Goal: Task Accomplishment & Management: Use online tool/utility

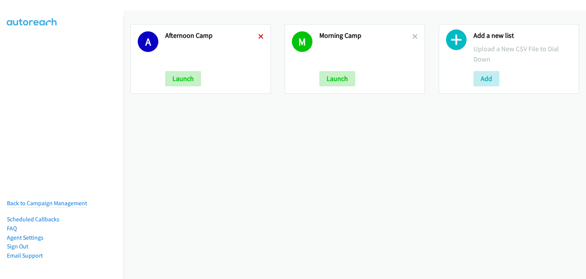
click at [260, 36] on icon at bounding box center [260, 36] width 5 height 5
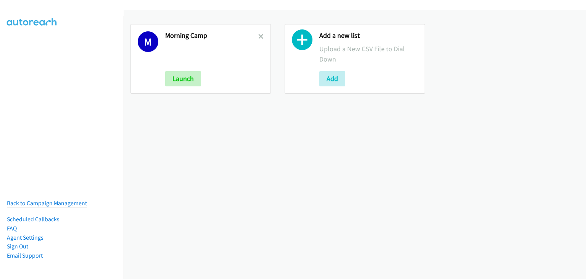
click at [260, 36] on icon at bounding box center [260, 36] width 5 height 5
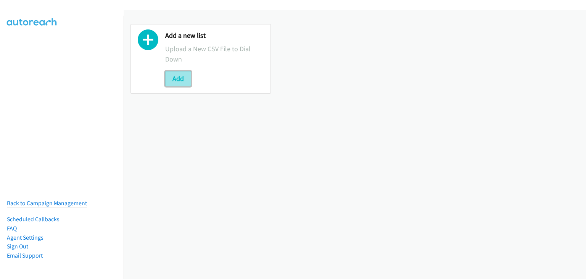
click at [179, 78] on button "Add" at bounding box center [178, 78] width 26 height 15
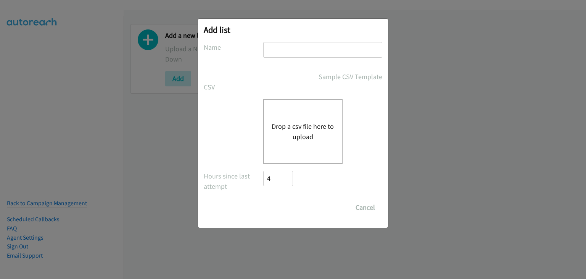
click at [282, 54] on input "text" at bounding box center [322, 50] width 119 height 16
click at [283, 53] on input "text" at bounding box center [322, 50] width 119 height 16
type input "Morning Camp"
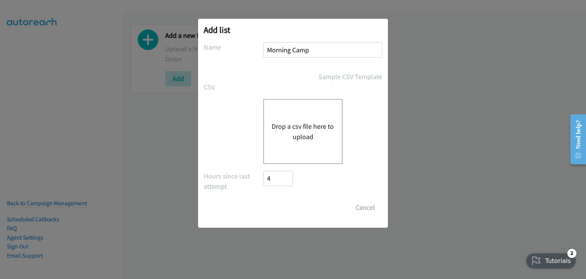
click at [295, 123] on button "Drop a csv file here to upload" at bounding box center [303, 131] width 63 height 21
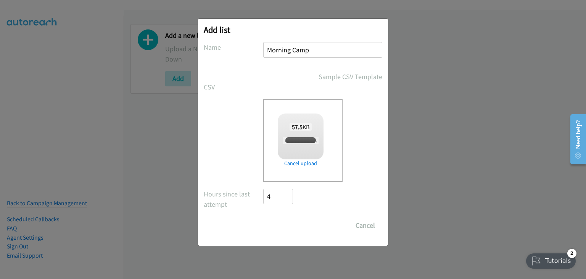
checkbox input "true"
click at [282, 223] on input "Save List" at bounding box center [283, 225] width 40 height 15
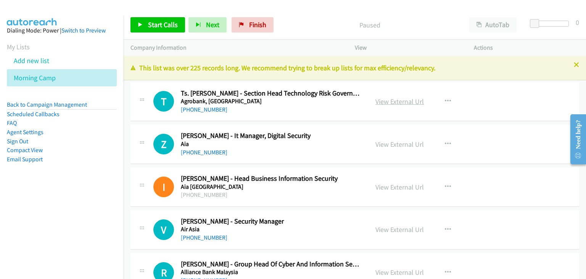
drag, startPoint x: 407, startPoint y: 105, endPoint x: 445, endPoint y: 129, distance: 45.2
click at [434, 113] on div "View External Url View External Url Schedule/Manage Callback Start Calls Here R…" at bounding box center [432, 101] width 126 height 25
click at [176, 21] on span "Start Calls" at bounding box center [163, 24] width 30 height 9
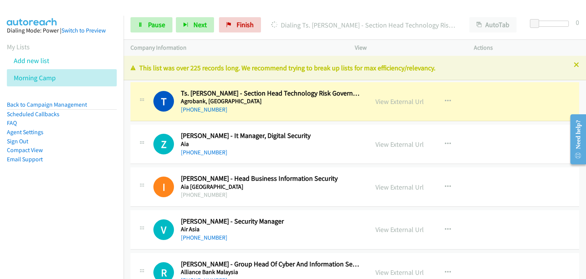
click at [142, 124] on div "Z Callback Scheduled Zulkifli Yusoff - It Manager, Digital Security Aia Asia/Ku…" at bounding box center [355, 143] width 449 height 39
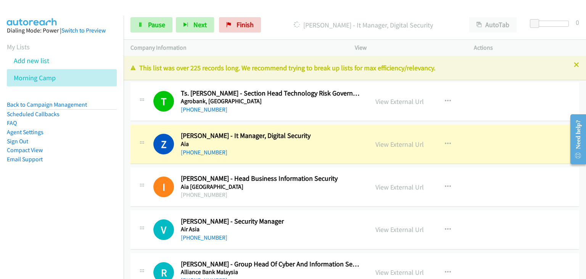
click at [179, 162] on div "Z Callback Scheduled Zulkifli Yusoff - It Manager, Digital Security Aia Asia/Ku…" at bounding box center [355, 143] width 449 height 39
click at [149, 23] on span "Pause" at bounding box center [156, 24] width 17 height 9
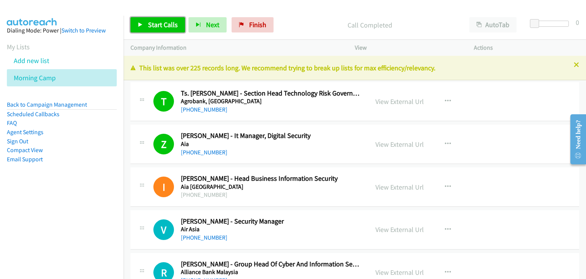
click at [162, 25] on span "Start Calls" at bounding box center [163, 24] width 30 height 9
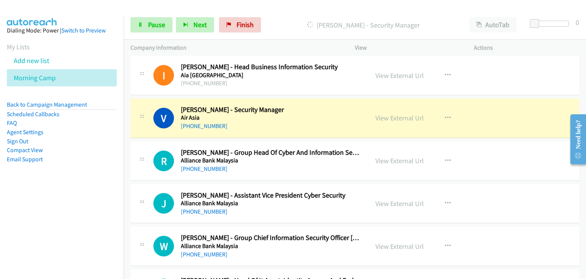
scroll to position [153, 0]
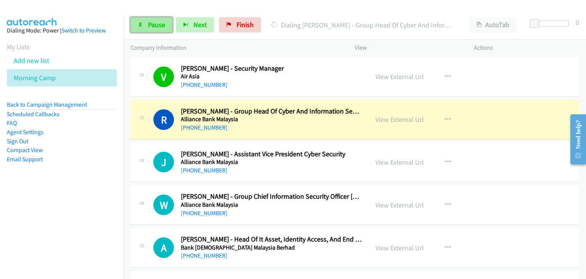
click at [154, 30] on link "Pause" at bounding box center [152, 24] width 42 height 15
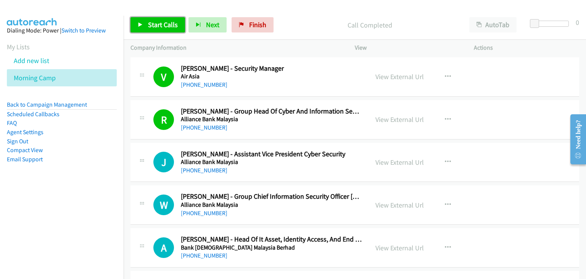
click at [150, 22] on span "Start Calls" at bounding box center [163, 24] width 30 height 9
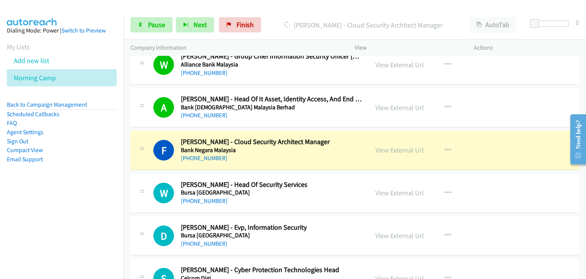
scroll to position [305, 0]
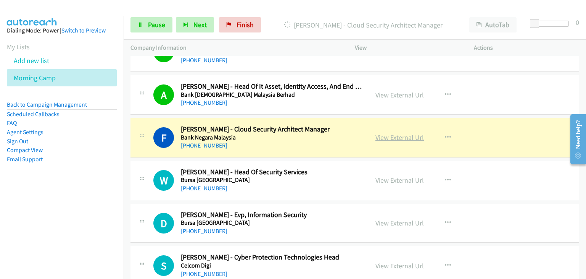
drag, startPoint x: 387, startPoint y: 137, endPoint x: 393, endPoint y: 138, distance: 5.5
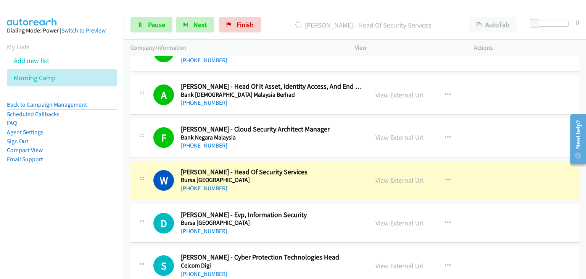
scroll to position [344, 0]
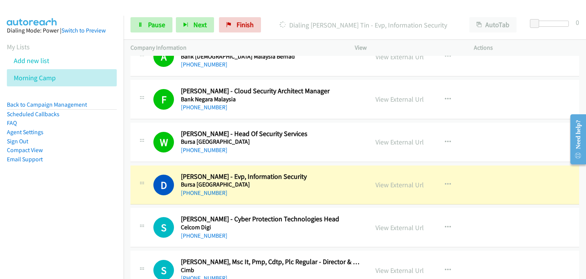
click at [145, 13] on div "Start Calls Pause Next Finish Dialing Danny Ng Gek Tin - Evp, Information Secur…" at bounding box center [355, 24] width 463 height 29
click at [145, 25] on link "Pause" at bounding box center [152, 24] width 42 height 15
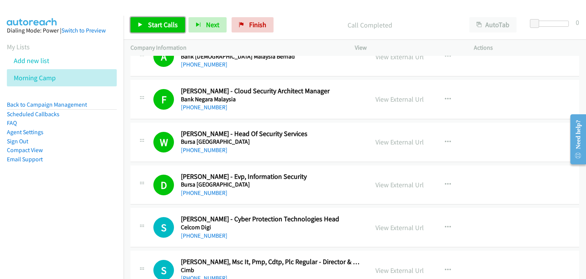
click at [153, 21] on span "Start Calls" at bounding box center [163, 24] width 30 height 9
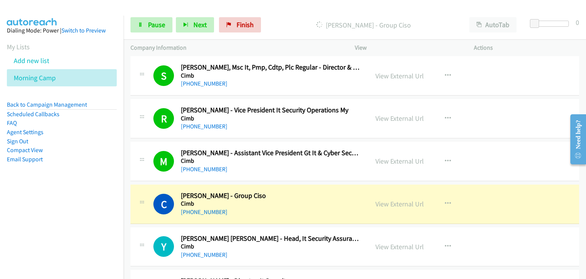
scroll to position [649, 0]
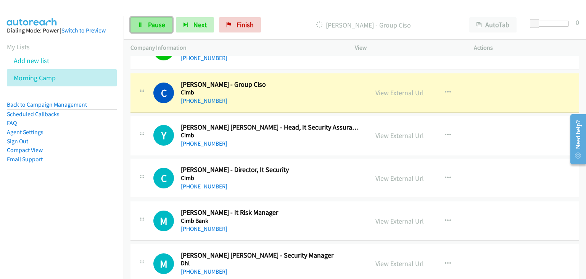
click at [147, 29] on link "Pause" at bounding box center [152, 24] width 42 height 15
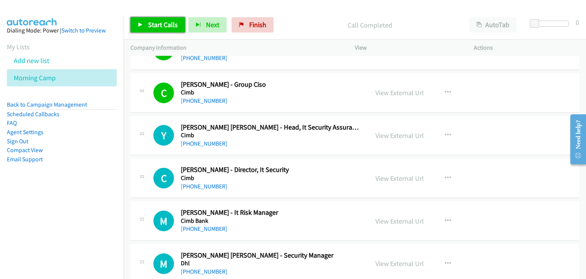
click at [152, 19] on link "Start Calls" at bounding box center [158, 24] width 55 height 15
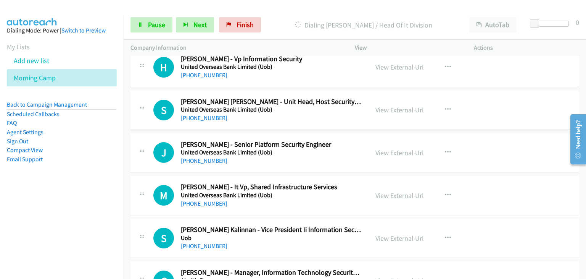
scroll to position [1639, 0]
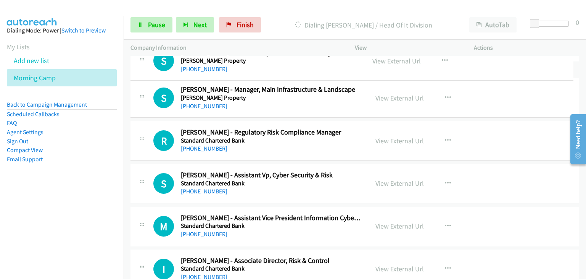
drag, startPoint x: 580, startPoint y: 94, endPoint x: 579, endPoint y: 74, distance: 19.5
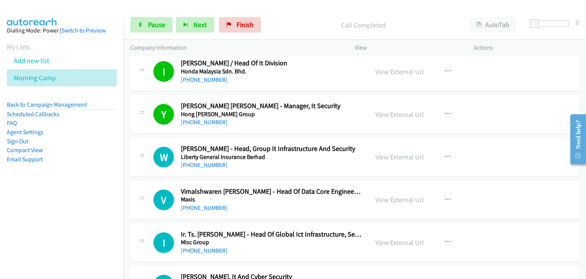
scroll to position [982, 0]
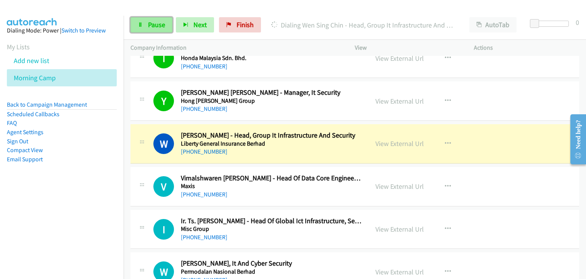
drag, startPoint x: 140, startPoint y: 25, endPoint x: 144, endPoint y: 27, distance: 4.8
click at [140, 25] on icon at bounding box center [140, 25] width 5 height 5
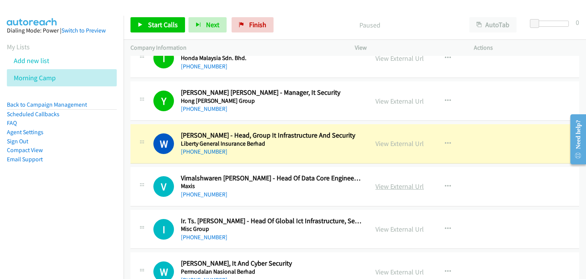
drag, startPoint x: 411, startPoint y: 189, endPoint x: 400, endPoint y: 184, distance: 11.8
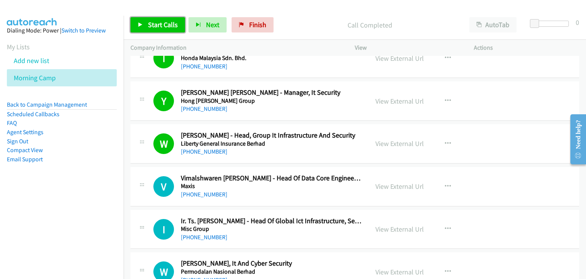
click at [156, 27] on span "Start Calls" at bounding box center [163, 24] width 30 height 9
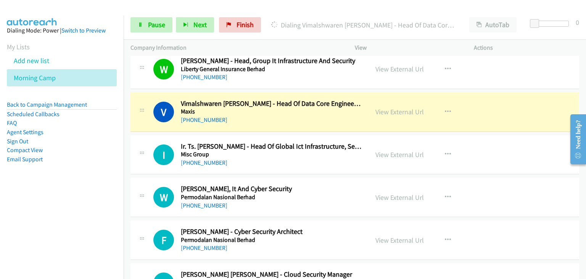
scroll to position [1097, 0]
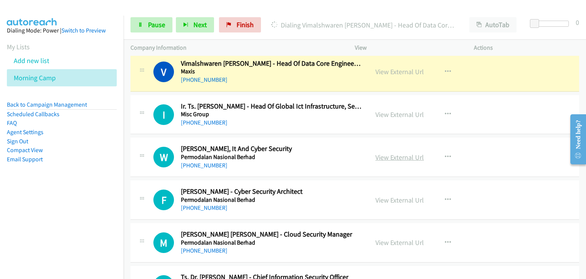
drag, startPoint x: 394, startPoint y: 153, endPoint x: 400, endPoint y: 156, distance: 6.7
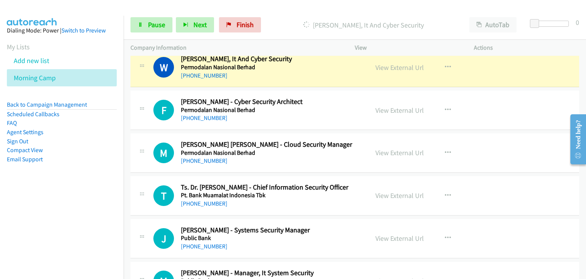
scroll to position [1173, 0]
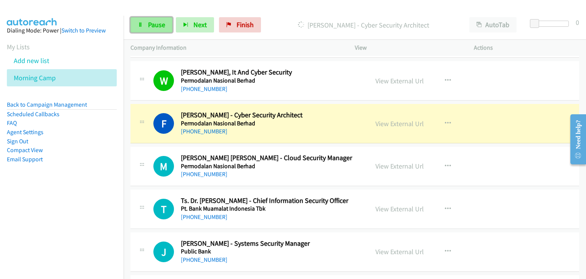
click at [148, 21] on span "Pause" at bounding box center [156, 24] width 17 height 9
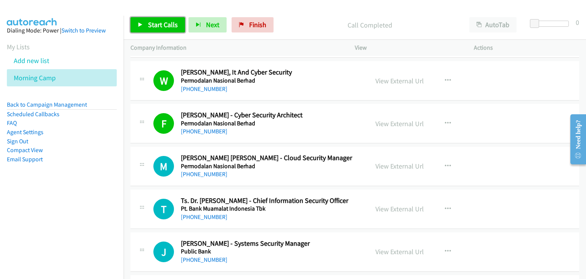
drag, startPoint x: 156, startPoint y: 25, endPoint x: 165, endPoint y: 28, distance: 9.2
click at [156, 26] on span "Start Calls" at bounding box center [163, 24] width 30 height 9
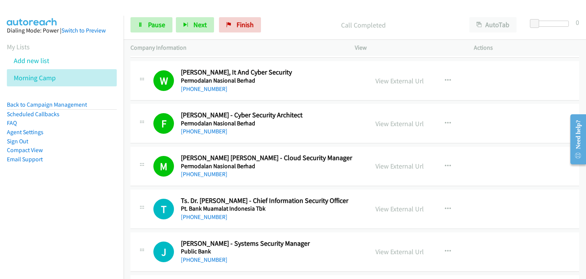
click at [163, 192] on div "T Callback Scheduled Ts. Dr. Ismamuradi Abdul Kadir - Chief Information Securit…" at bounding box center [355, 208] width 449 height 39
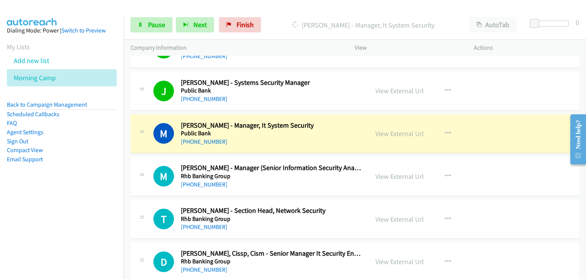
scroll to position [1326, 0]
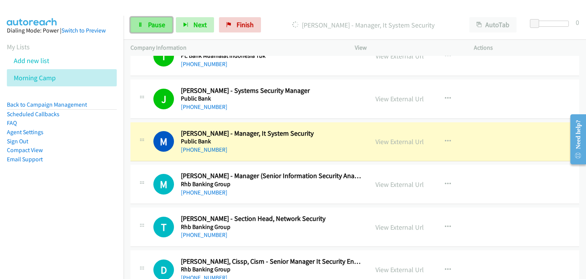
click at [168, 28] on link "Pause" at bounding box center [152, 24] width 42 height 15
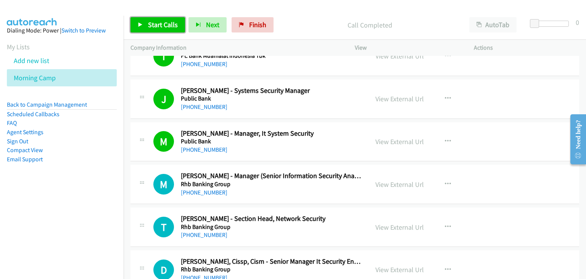
click at [161, 26] on span "Start Calls" at bounding box center [163, 24] width 30 height 9
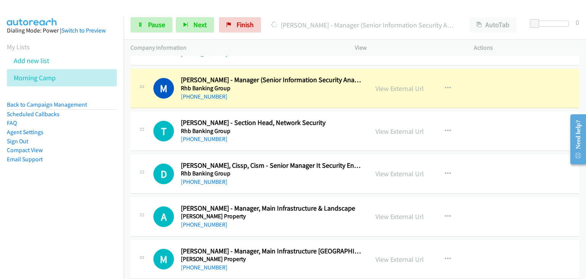
scroll to position [1440, 0]
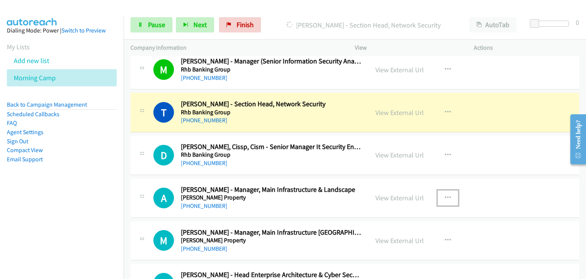
click at [446, 195] on icon "button" at bounding box center [448, 198] width 6 height 6
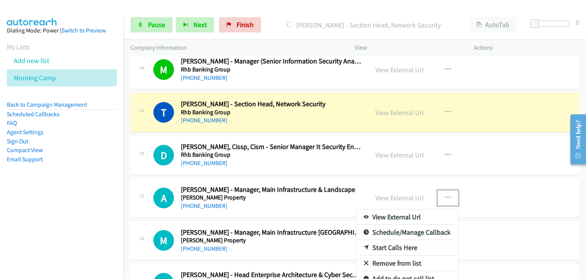
click at [400, 257] on link "Remove from list" at bounding box center [408, 262] width 102 height 15
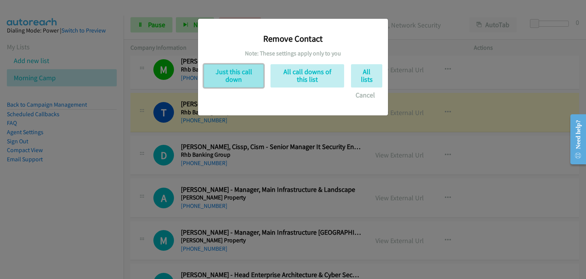
click at [237, 73] on button "Just this call down" at bounding box center [234, 75] width 60 height 23
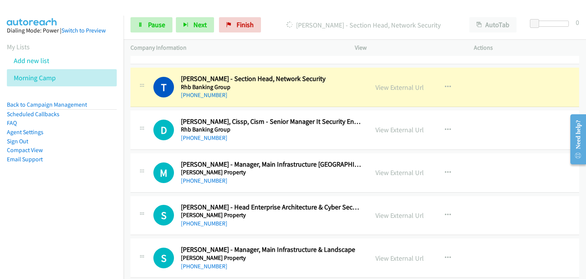
scroll to position [1479, 0]
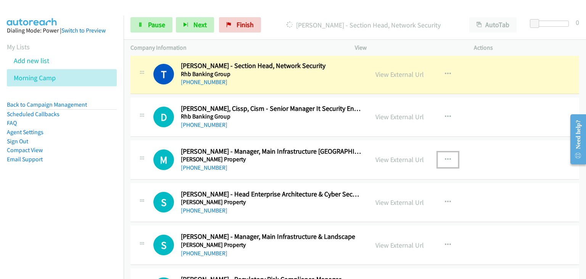
click at [447, 157] on icon "button" at bounding box center [448, 160] width 6 height 6
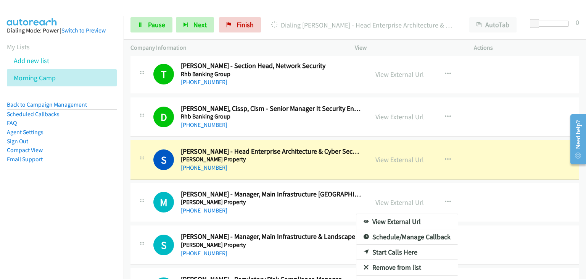
click at [533, 199] on div at bounding box center [293, 139] width 586 height 279
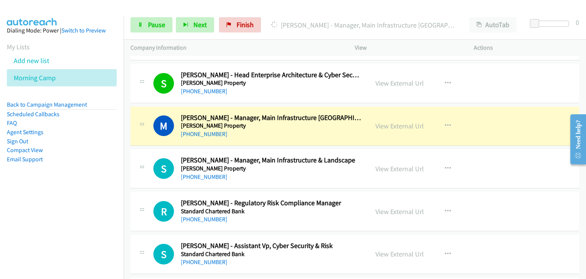
scroll to position [1593, 0]
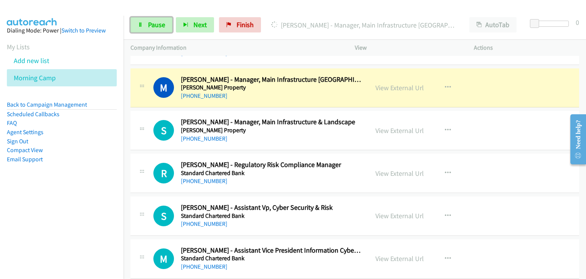
click at [156, 27] on span "Pause" at bounding box center [156, 24] width 17 height 9
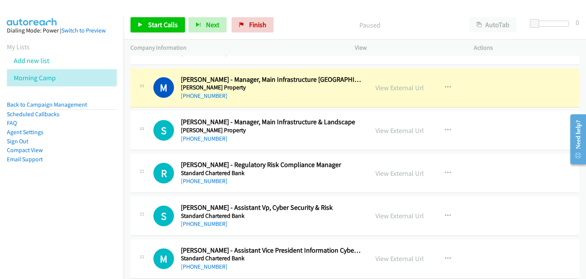
click at [155, 156] on div "R Callback Scheduled Rajiv Dubey - Regulatory Risk Compliance Manager Standard …" at bounding box center [355, 172] width 449 height 39
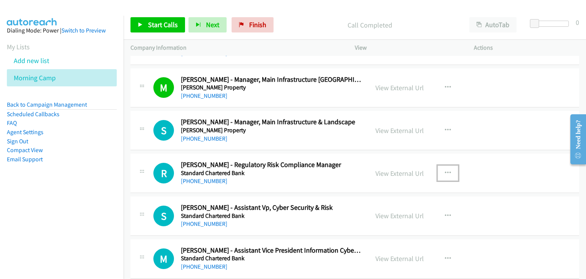
click at [445, 170] on icon "button" at bounding box center [448, 173] width 6 height 6
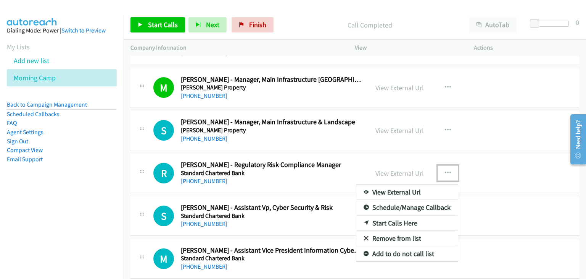
click at [387, 217] on link "Start Calls Here" at bounding box center [408, 222] width 102 height 15
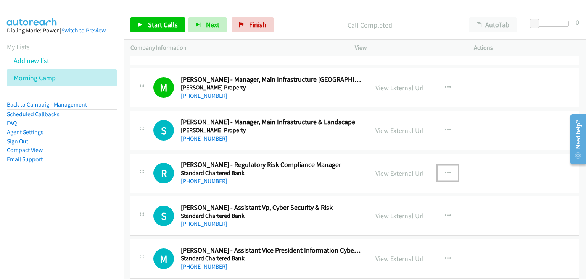
click at [442, 165] on button "button" at bounding box center [448, 172] width 21 height 15
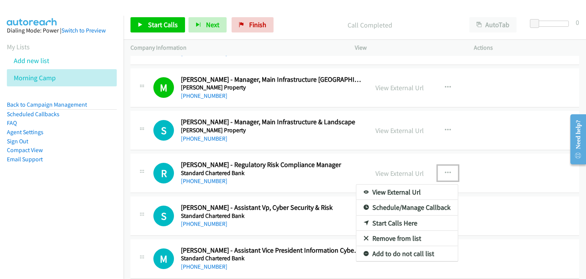
click at [405, 222] on link "Start Calls Here" at bounding box center [408, 222] width 102 height 15
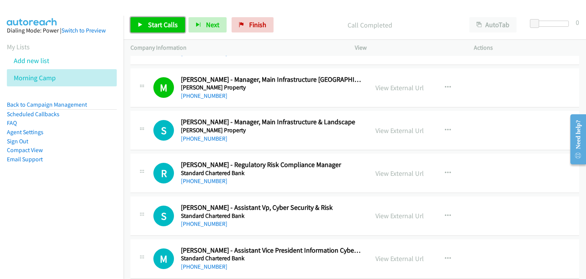
drag, startPoint x: 158, startPoint y: 22, endPoint x: 223, endPoint y: 33, distance: 65.5
click at [158, 22] on span "Start Calls" at bounding box center [163, 24] width 30 height 9
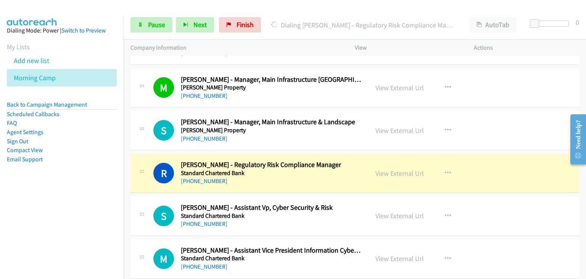
scroll to position [1631, 0]
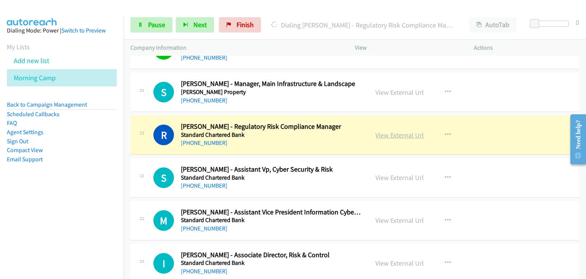
drag, startPoint x: 380, startPoint y: 130, endPoint x: 384, endPoint y: 134, distance: 5.4
click at [150, 31] on link "Pause" at bounding box center [152, 24] width 42 height 15
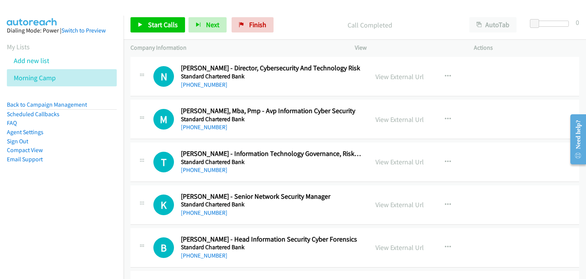
scroll to position [1899, 0]
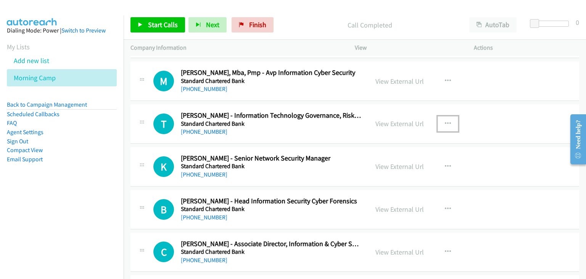
click at [445, 121] on icon "button" at bounding box center [448, 124] width 6 height 6
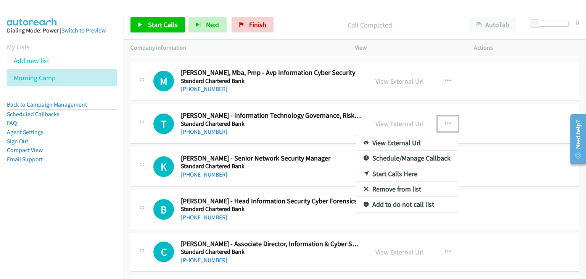
click at [391, 168] on link "Start Calls Here" at bounding box center [408, 173] width 102 height 15
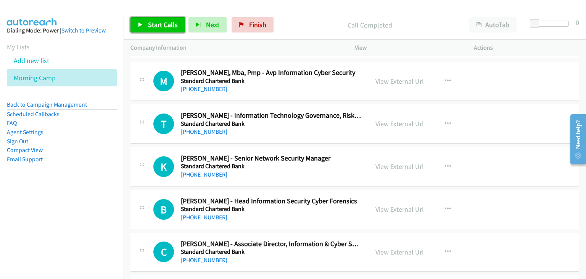
click at [162, 22] on span "Start Calls" at bounding box center [163, 24] width 30 height 9
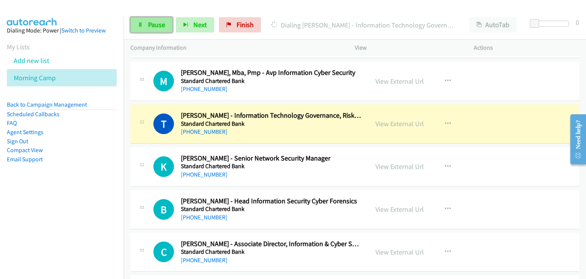
click at [155, 22] on span "Pause" at bounding box center [156, 24] width 17 height 9
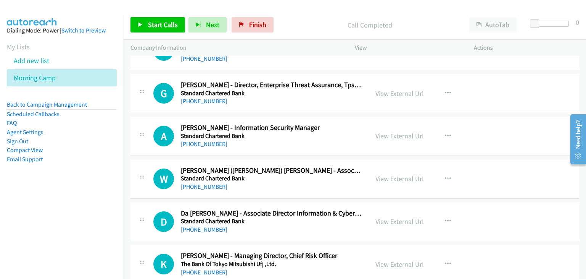
scroll to position [2357, 0]
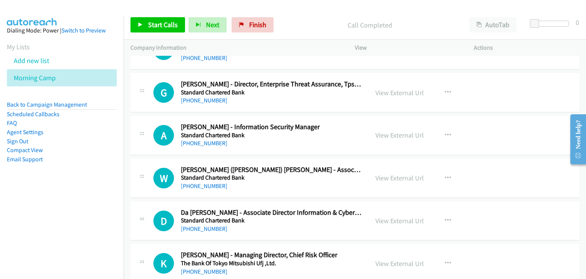
click at [335, 123] on h2 "Azlinda A. - Information Security Manager" at bounding box center [271, 127] width 181 height 9
click at [294, 187] on div "W Callback Scheduled Wai Chun (Ethan) Yong - Associate Director Cyber Security …" at bounding box center [355, 177] width 449 height 39
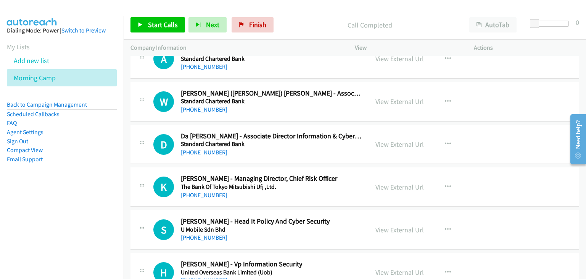
click at [290, 150] on div "+60 16-331 8222" at bounding box center [271, 152] width 181 height 9
click at [327, 191] on div "+60 12-210 6381" at bounding box center [271, 195] width 181 height 9
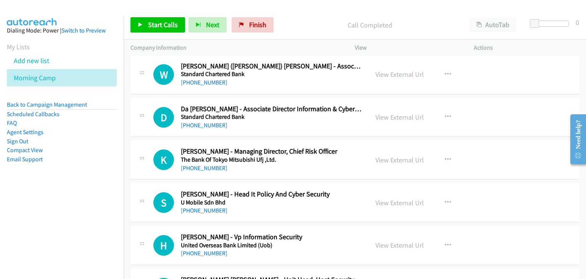
scroll to position [2471, 0]
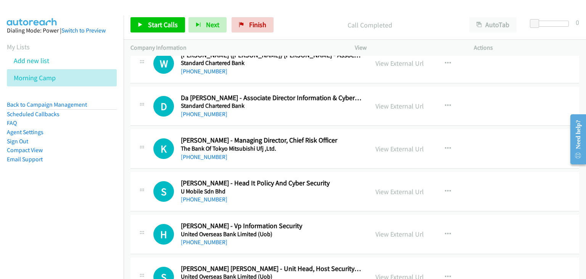
click at [328, 187] on h5 "U Mobile Sdn Bhd" at bounding box center [271, 191] width 181 height 8
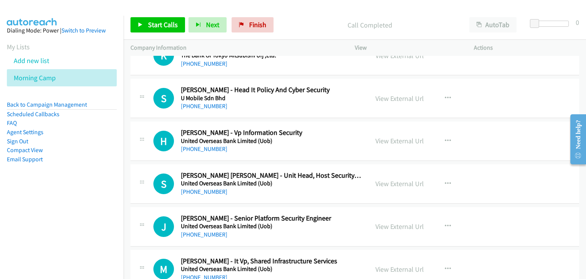
scroll to position [2586, 0]
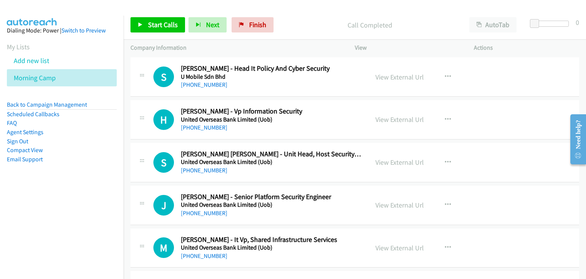
click at [263, 123] on div "+60 3-2638 6434" at bounding box center [271, 127] width 181 height 9
click at [293, 158] on h5 "United Overseas Bank Limited (Uob)" at bounding box center [271, 162] width 181 height 8
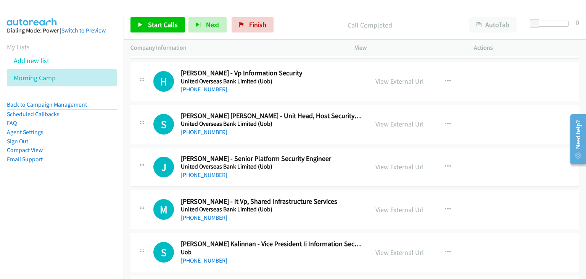
click at [314, 155] on h2 "Jason K. - Senior Platform Security Engineer" at bounding box center [271, 158] width 181 height 9
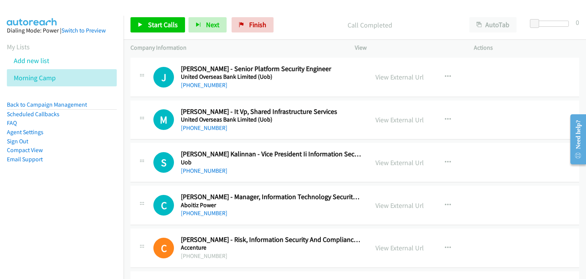
scroll to position [2700, 0]
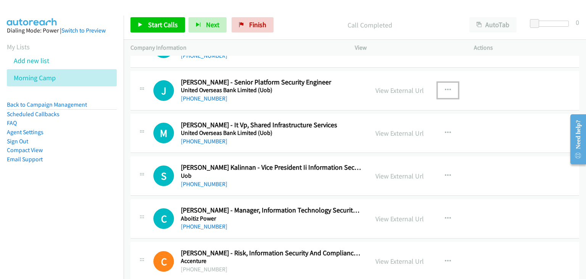
click at [446, 87] on icon "button" at bounding box center [448, 90] width 6 height 6
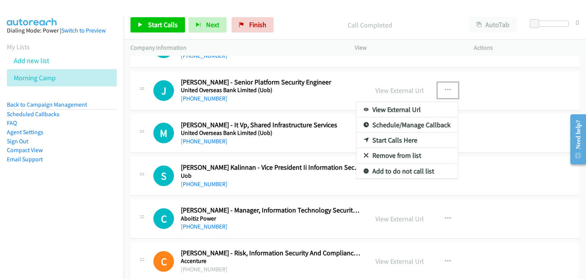
click at [398, 133] on link "Start Calls Here" at bounding box center [408, 139] width 102 height 15
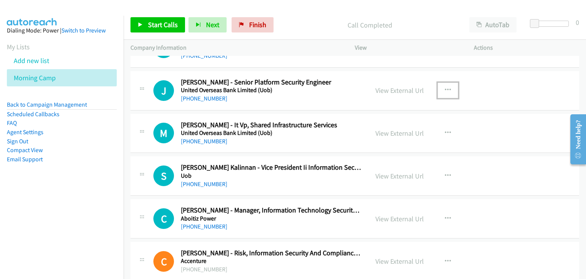
drag, startPoint x: 446, startPoint y: 80, endPoint x: 446, endPoint y: 86, distance: 5.4
click at [446, 82] on button "button" at bounding box center [448, 89] width 21 height 15
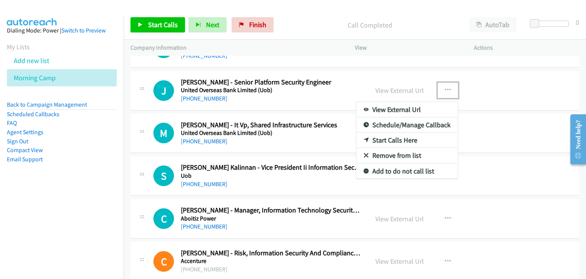
click at [410, 132] on link "Start Calls Here" at bounding box center [408, 139] width 102 height 15
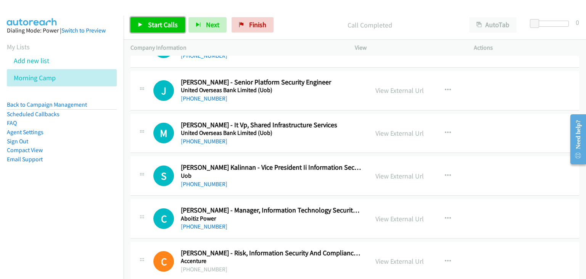
click at [158, 21] on span "Start Calls" at bounding box center [163, 24] width 30 height 9
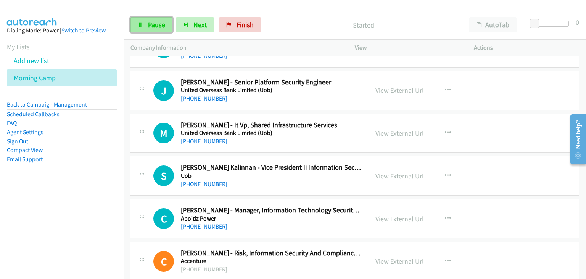
click at [150, 28] on span "Pause" at bounding box center [156, 24] width 17 height 9
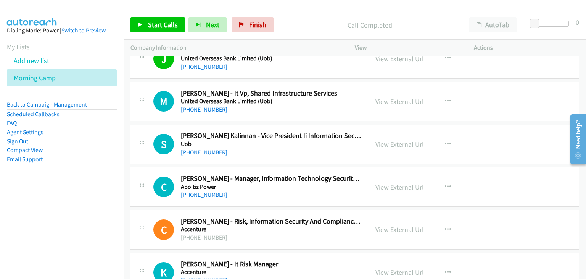
scroll to position [2738, 0]
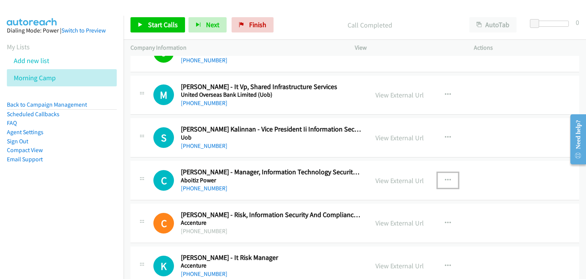
click at [447, 177] on icon "button" at bounding box center [448, 180] width 6 height 6
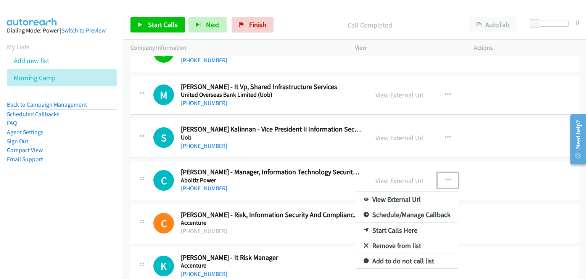
click at [492, 163] on div at bounding box center [293, 139] width 586 height 279
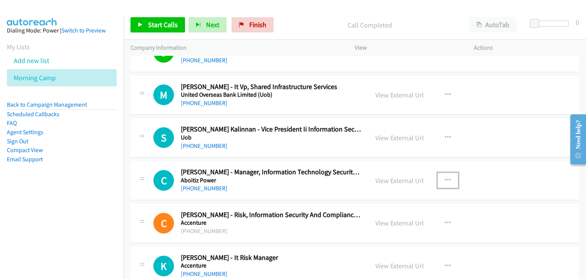
click at [445, 177] on icon "button" at bounding box center [448, 180] width 6 height 6
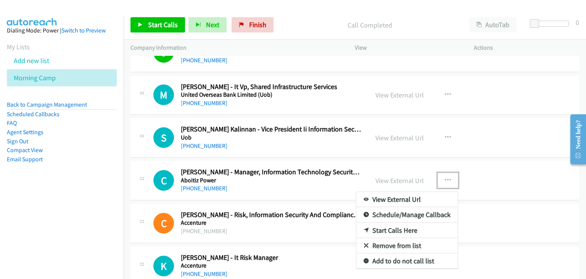
click at [398, 224] on link "Start Calls Here" at bounding box center [408, 230] width 102 height 15
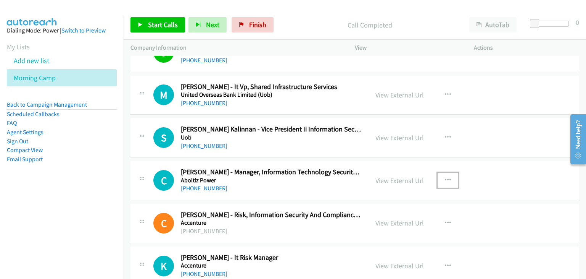
click at [440, 179] on button "button" at bounding box center [448, 180] width 21 height 15
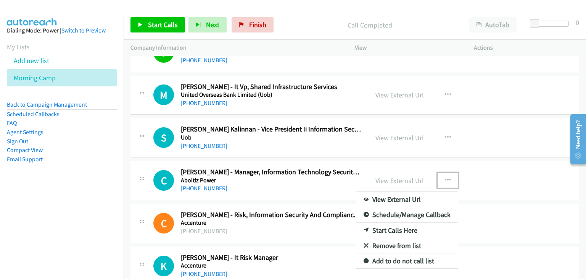
click at [387, 225] on link "Start Calls Here" at bounding box center [408, 230] width 102 height 15
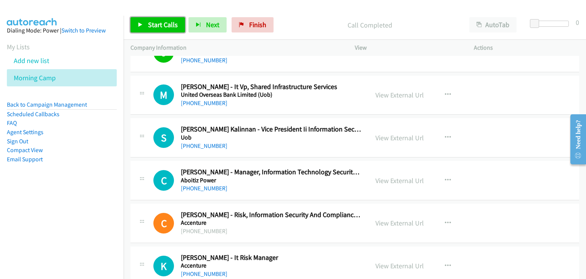
drag, startPoint x: 142, startPoint y: 20, endPoint x: 157, endPoint y: 26, distance: 16.0
click at [142, 21] on link "Start Calls" at bounding box center [158, 24] width 55 height 15
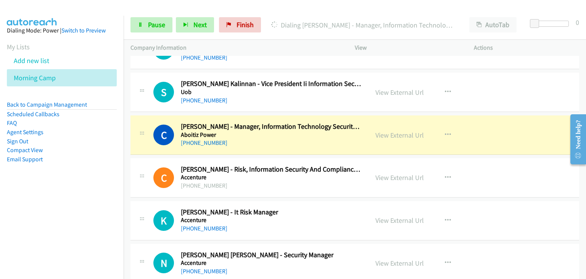
scroll to position [2815, 0]
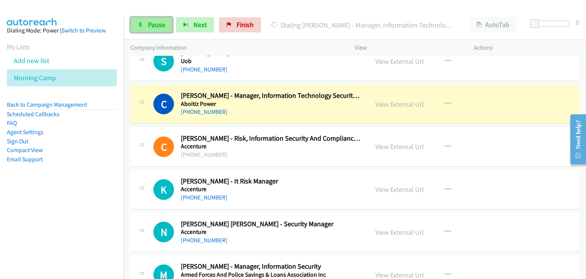
click at [153, 25] on span "Pause" at bounding box center [156, 24] width 17 height 9
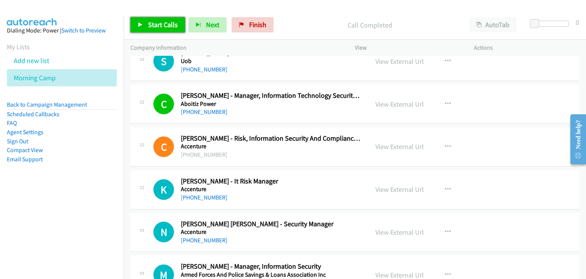
click at [162, 28] on span "Start Calls" at bounding box center [163, 24] width 30 height 9
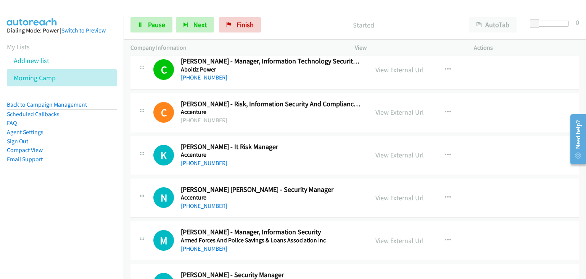
scroll to position [2891, 0]
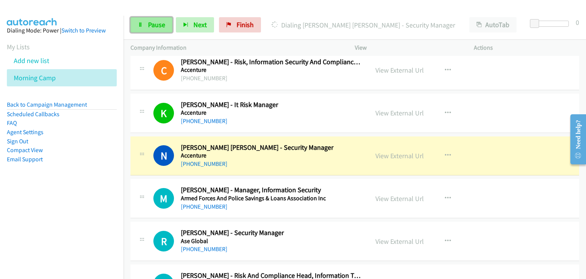
click at [162, 25] on span "Pause" at bounding box center [156, 24] width 17 height 9
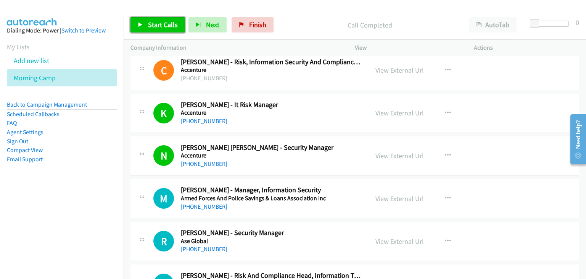
click at [158, 22] on span "Start Calls" at bounding box center [163, 24] width 30 height 9
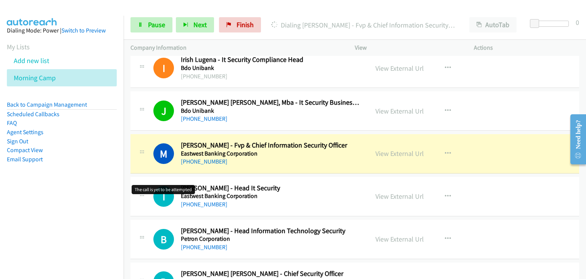
scroll to position [3273, 0]
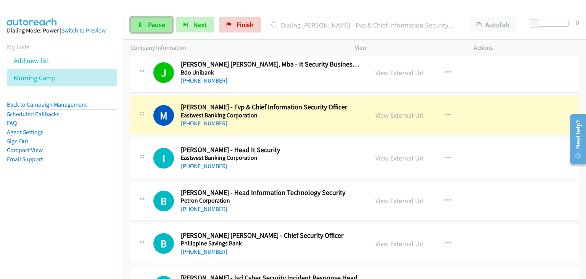
click at [152, 25] on span "Pause" at bounding box center [156, 24] width 17 height 9
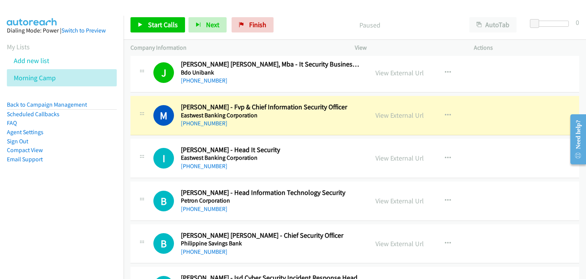
scroll to position [3311, 0]
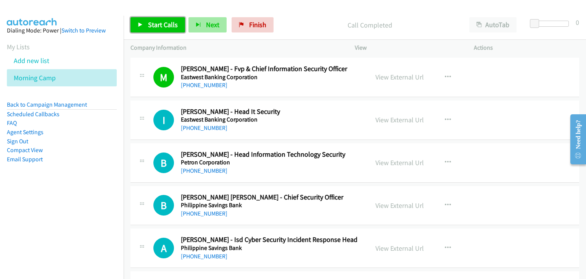
drag, startPoint x: 130, startPoint y: 23, endPoint x: 202, endPoint y: 27, distance: 72.3
click at [131, 23] on link "Start Calls" at bounding box center [158, 24] width 55 height 15
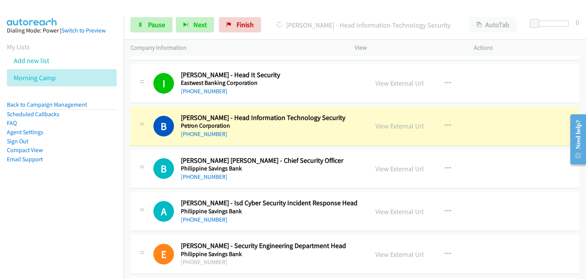
scroll to position [3387, 0]
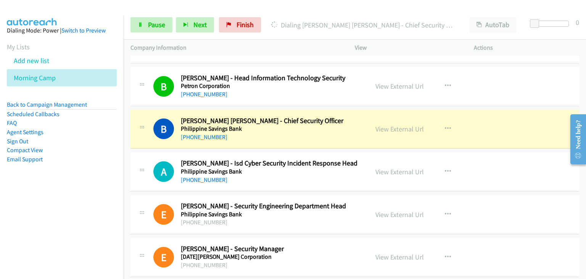
click at [145, 159] on div at bounding box center [141, 169] width 9 height 21
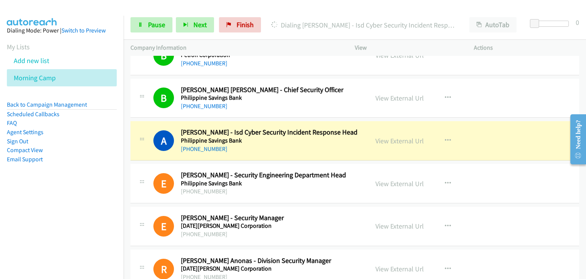
scroll to position [3426, 0]
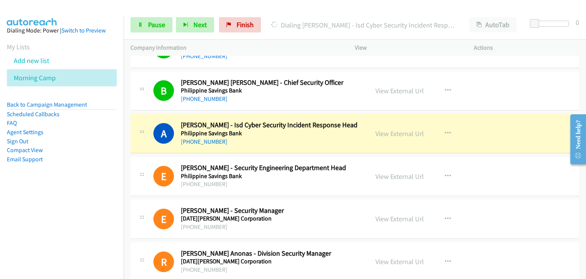
click at [166, 157] on div "E Callback Scheduled Edward Chua - Security Engineering Department Head Philipp…" at bounding box center [355, 176] width 449 height 39
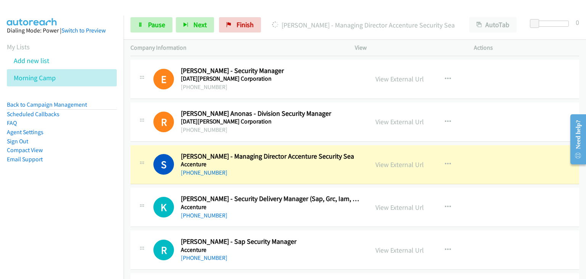
scroll to position [3578, 0]
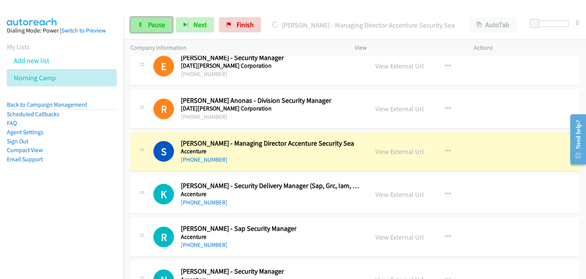
click at [143, 22] on link "Pause" at bounding box center [152, 24] width 42 height 15
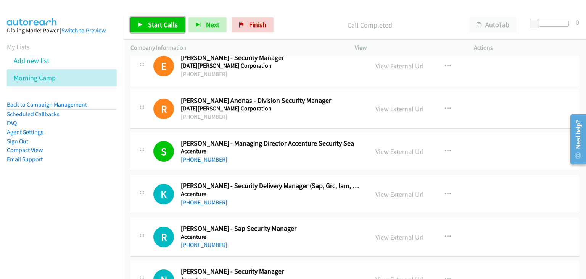
click at [155, 27] on span "Start Calls" at bounding box center [163, 24] width 30 height 9
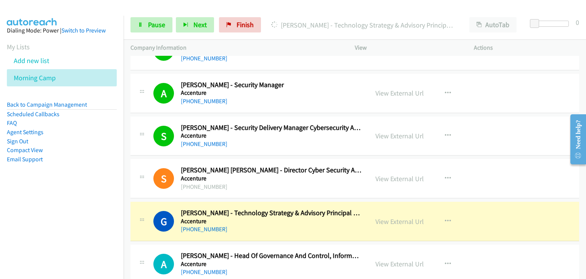
scroll to position [3846, 0]
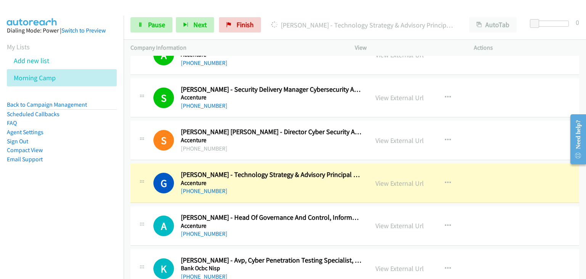
drag, startPoint x: 389, startPoint y: 177, endPoint x: 405, endPoint y: 180, distance: 15.7
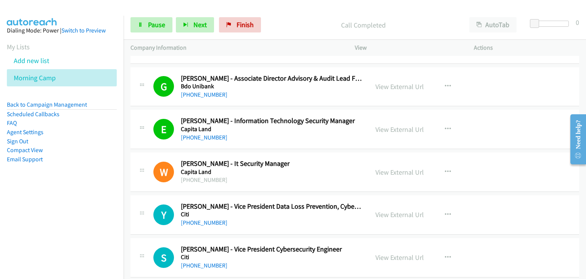
scroll to position [4189, 0]
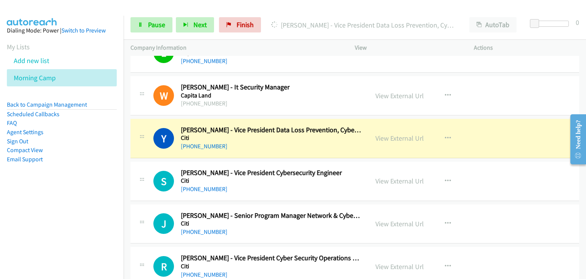
drag, startPoint x: 376, startPoint y: 171, endPoint x: 414, endPoint y: 185, distance: 40.6
drag, startPoint x: 398, startPoint y: 257, endPoint x: 403, endPoint y: 258, distance: 5.6
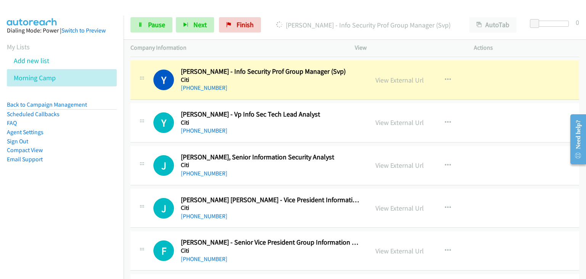
scroll to position [4380, 0]
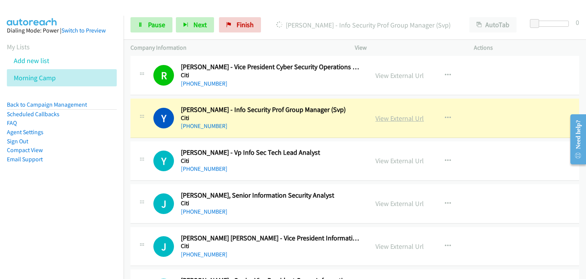
drag, startPoint x: 397, startPoint y: 113, endPoint x: 384, endPoint y: 110, distance: 13.3
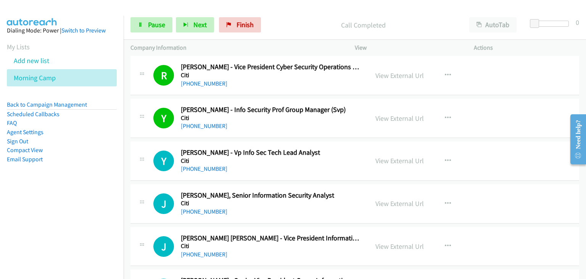
drag, startPoint x: 384, startPoint y: 110, endPoint x: 312, endPoint y: 134, distance: 75.9
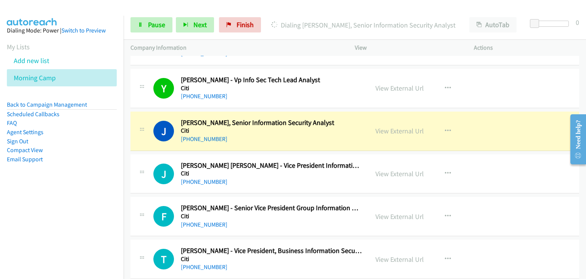
scroll to position [4456, 0]
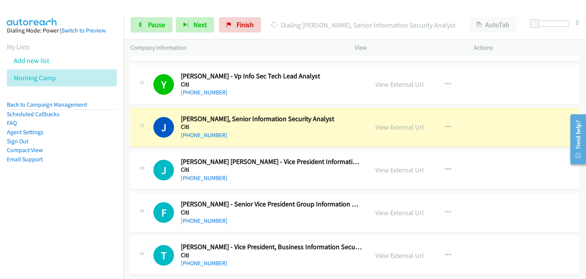
click at [533, 221] on div "F Callback Scheduled Frank Gerigk - Senior Vice President Group Information Sec…" at bounding box center [355, 212] width 449 height 39
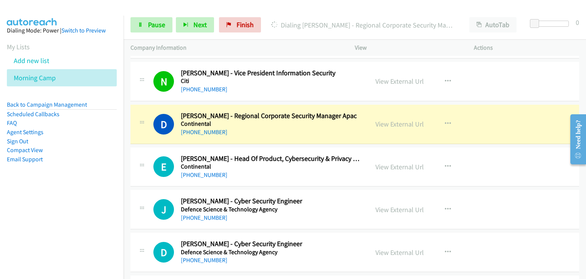
scroll to position [4724, 0]
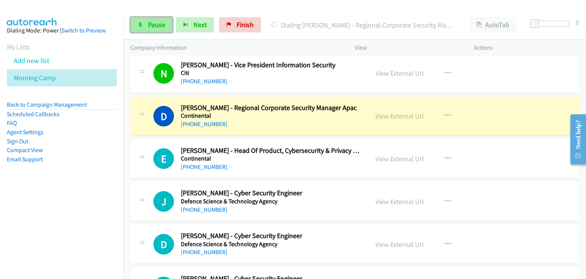
click at [138, 27] on icon at bounding box center [140, 25] width 5 height 5
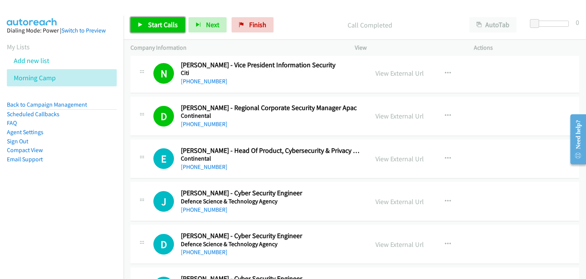
click at [156, 25] on span "Start Calls" at bounding box center [163, 24] width 30 height 9
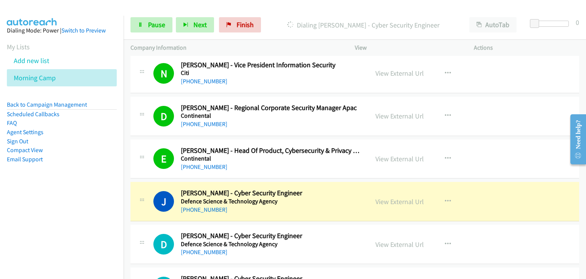
scroll to position [4762, 0]
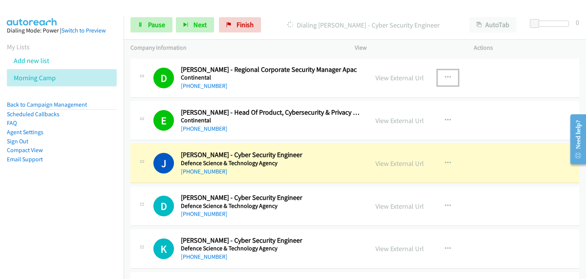
click at [445, 74] on icon "button" at bounding box center [448, 77] width 6 height 6
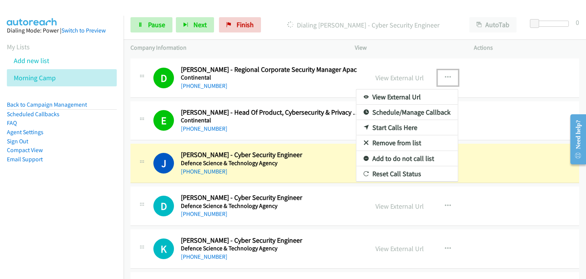
click at [404, 135] on link "Remove from list" at bounding box center [408, 142] width 102 height 15
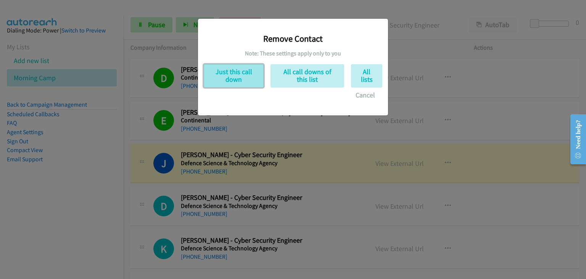
click at [221, 76] on button "Just this call down" at bounding box center [234, 75] width 60 height 23
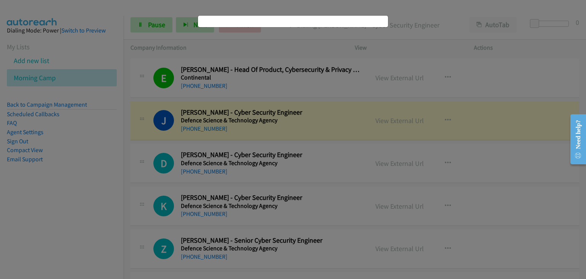
scroll to position [4719, 0]
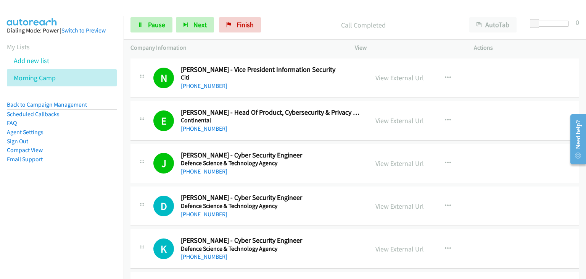
click at [139, 151] on div at bounding box center [141, 161] width 9 height 21
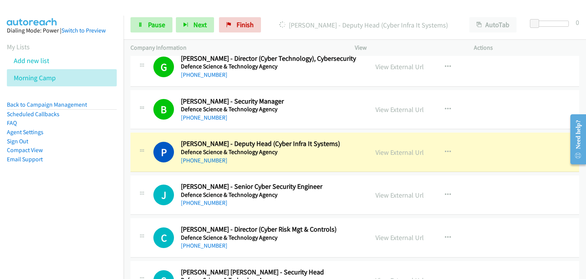
scroll to position [5024, 0]
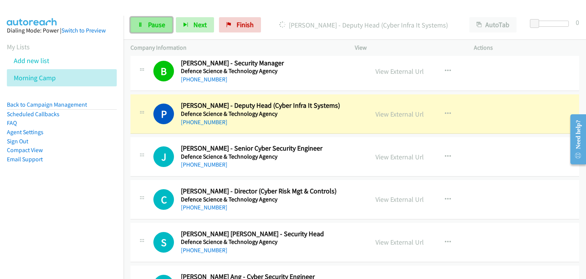
click at [151, 24] on span "Pause" at bounding box center [156, 24] width 17 height 9
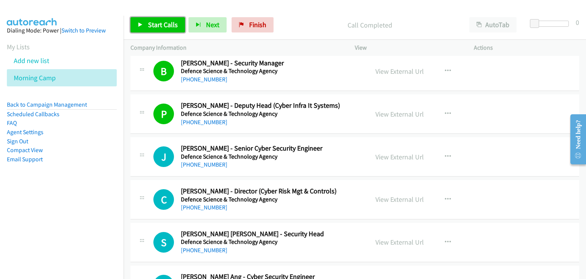
click at [144, 31] on link "Start Calls" at bounding box center [158, 24] width 55 height 15
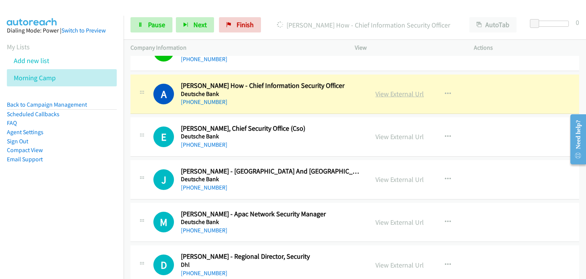
scroll to position [5330, 0]
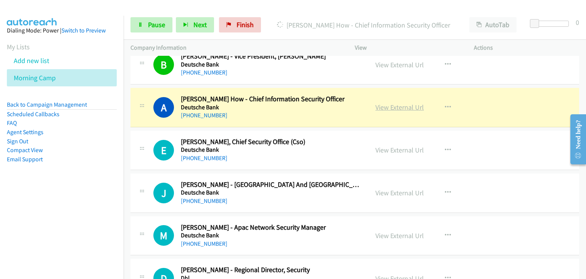
drag, startPoint x: 397, startPoint y: 99, endPoint x: 401, endPoint y: 101, distance: 4.6
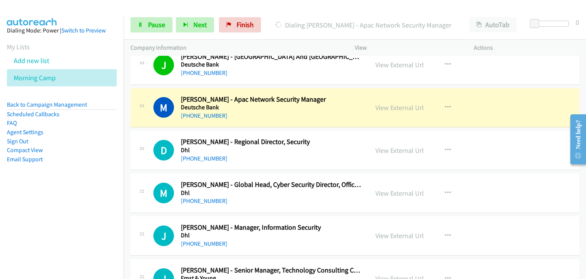
scroll to position [5444, 0]
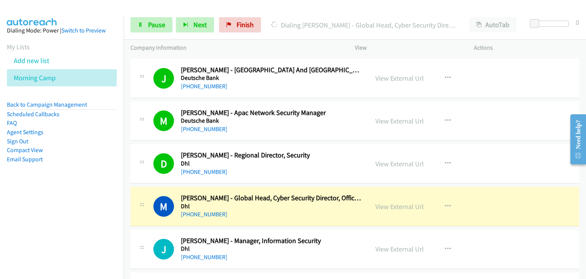
click at [143, 187] on div "M Callback Scheduled Mary Aljecera - Global Head, Cyber Security Director, Offi…" at bounding box center [355, 206] width 449 height 39
click at [140, 173] on td "D Callback Scheduled David Ching - Regional Director, Security Dhl Asia/Singapo…" at bounding box center [355, 163] width 463 height 43
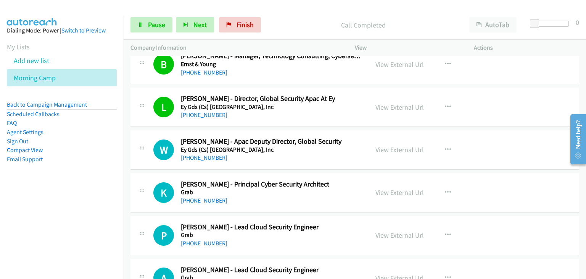
scroll to position [5979, 0]
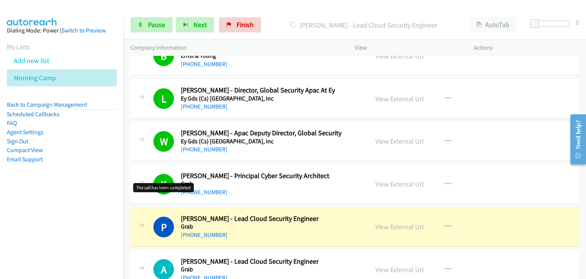
click at [157, 176] on h1 "K" at bounding box center [163, 184] width 21 height 21
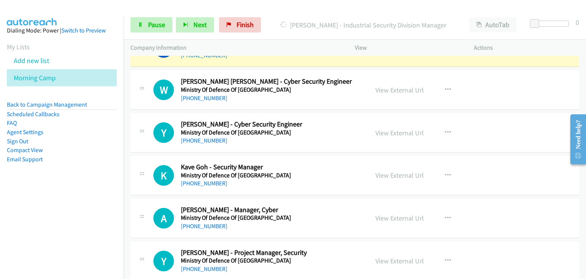
scroll to position [6551, 0]
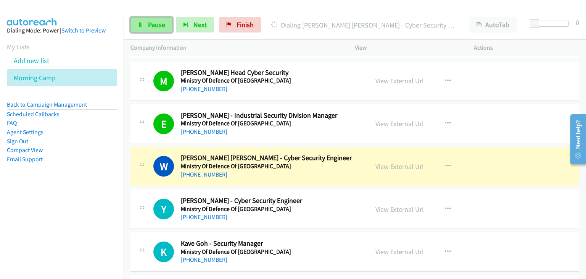
click at [140, 23] on icon at bounding box center [140, 25] width 5 height 5
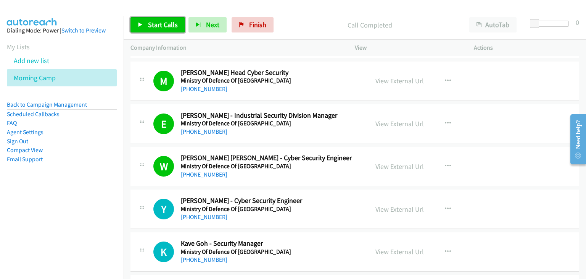
drag, startPoint x: 154, startPoint y: 27, endPoint x: 188, endPoint y: 43, distance: 37.4
click at [154, 27] on span "Start Calls" at bounding box center [163, 24] width 30 height 9
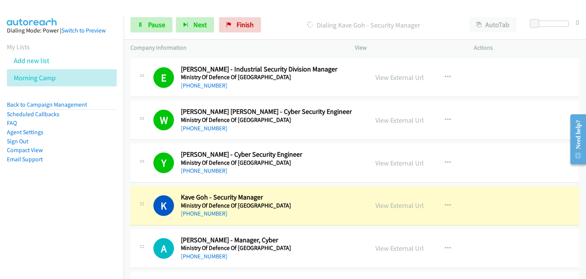
scroll to position [6628, 0]
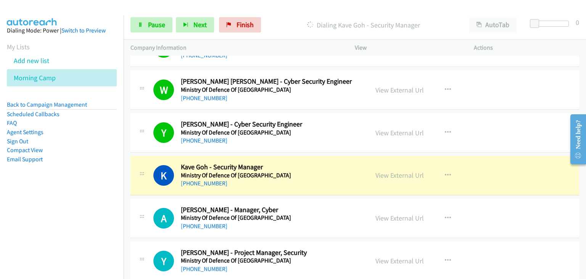
drag, startPoint x: 381, startPoint y: 161, endPoint x: 403, endPoint y: 169, distance: 23.1
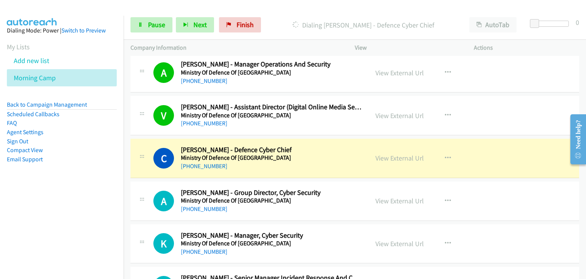
scroll to position [6857, 0]
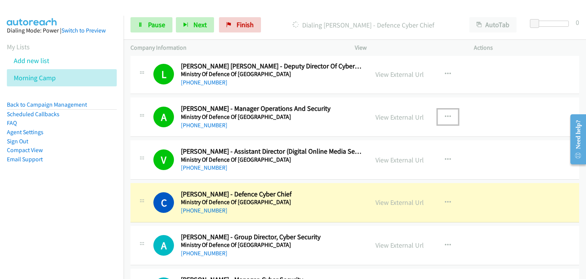
drag, startPoint x: 446, startPoint y: 102, endPoint x: 446, endPoint y: 106, distance: 4.2
click at [446, 114] on icon "button" at bounding box center [448, 117] width 6 height 6
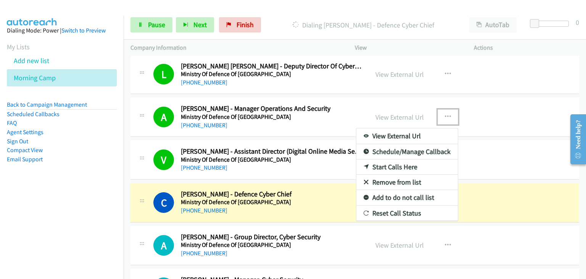
click at [394, 174] on link "Remove from list" at bounding box center [408, 181] width 102 height 15
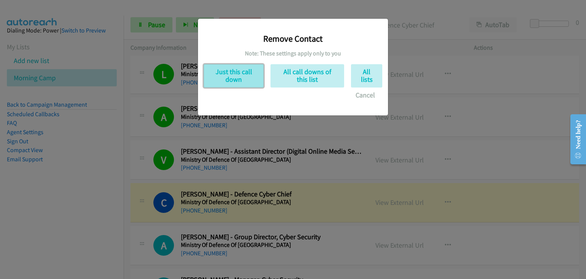
click at [221, 74] on button "Just this call down" at bounding box center [234, 75] width 60 height 23
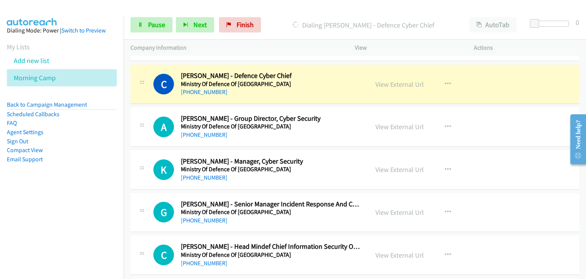
scroll to position [6933, 0]
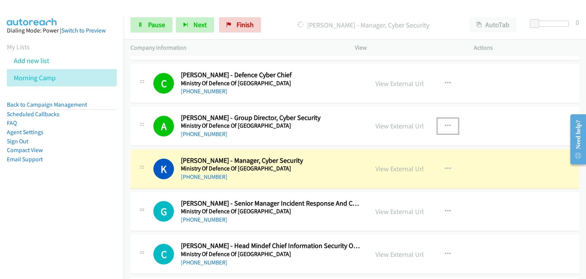
click at [448, 118] on button "button" at bounding box center [448, 125] width 21 height 15
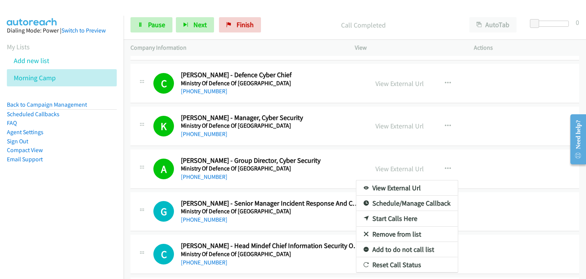
click at [382, 226] on link "Remove from list" at bounding box center [408, 233] width 102 height 15
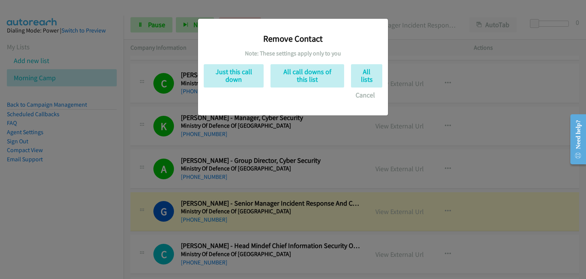
click at [220, 63] on div "Remove Contact Note: These settings apply only to you Just this call down All c…" at bounding box center [293, 63] width 179 height 78
click at [221, 69] on button "Just this call down" at bounding box center [234, 75] width 60 height 23
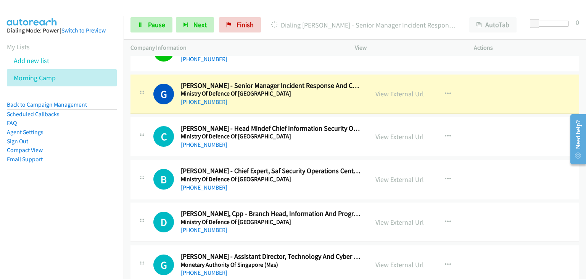
scroll to position [7010, 0]
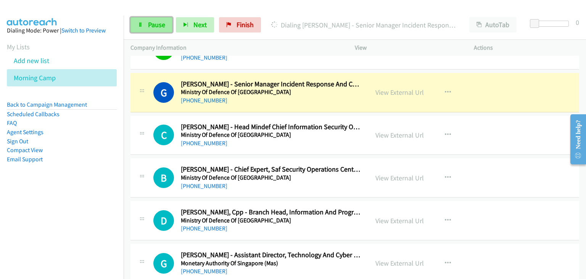
click at [149, 27] on span "Pause" at bounding box center [156, 24] width 17 height 9
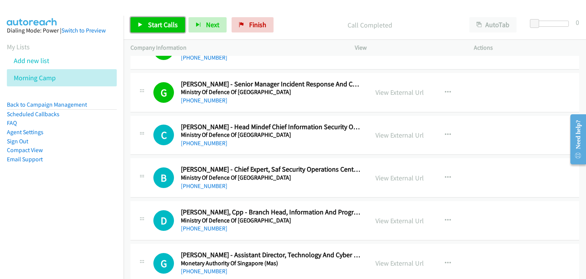
click at [131, 21] on link "Start Calls" at bounding box center [158, 24] width 55 height 15
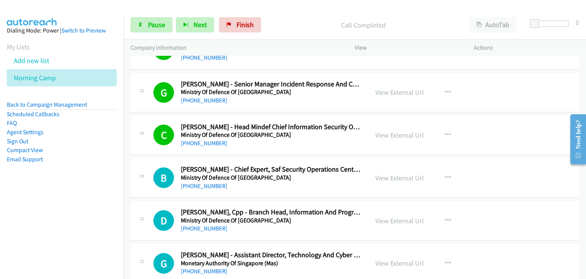
scroll to position [7048, 0]
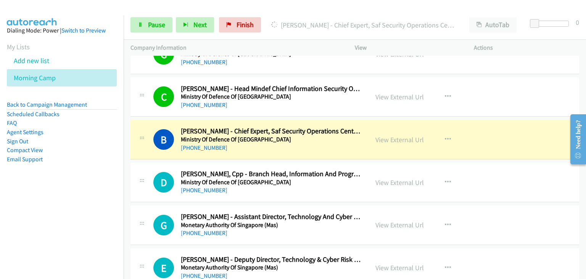
click at [141, 16] on div "Start Calls Pause Next Finish Dialing Bruce Tang - Chief Expert, Saf Security O…" at bounding box center [355, 24] width 463 height 29
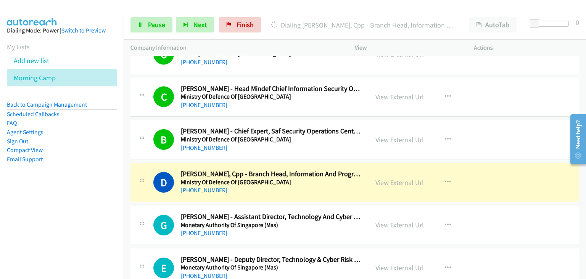
scroll to position [7124, 0]
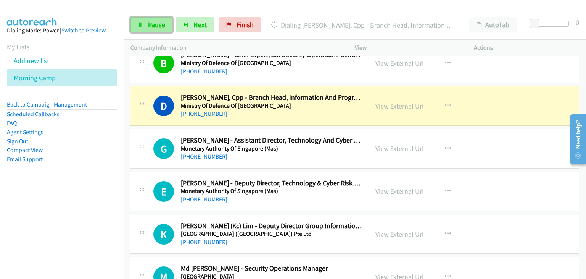
click at [152, 18] on link "Pause" at bounding box center [152, 24] width 42 height 15
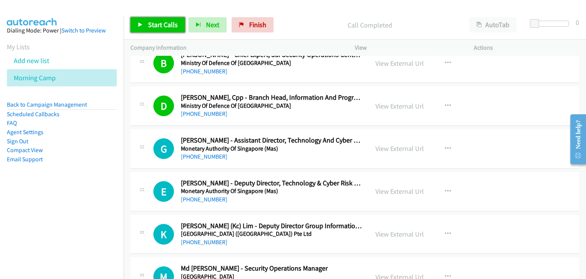
click at [158, 28] on span "Start Calls" at bounding box center [163, 24] width 30 height 9
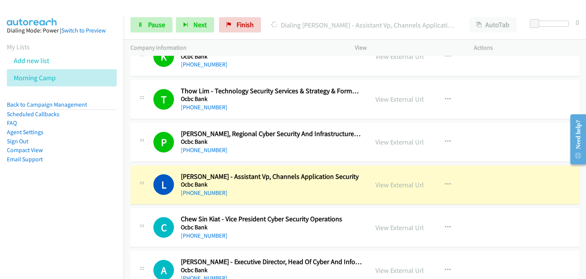
scroll to position [7506, 0]
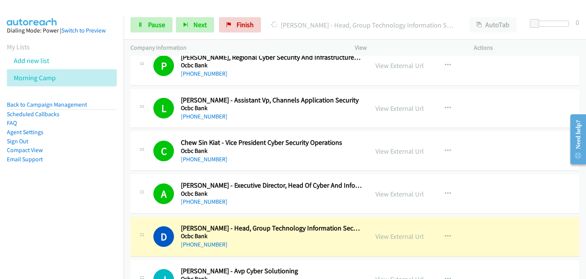
drag, startPoint x: 137, startPoint y: 227, endPoint x: 141, endPoint y: 228, distance: 3.9
click at [137, 227] on div at bounding box center [141, 234] width 9 height 21
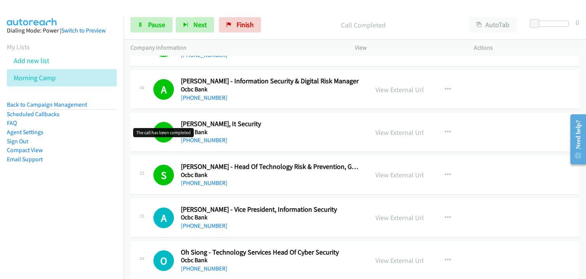
scroll to position [7811, 0]
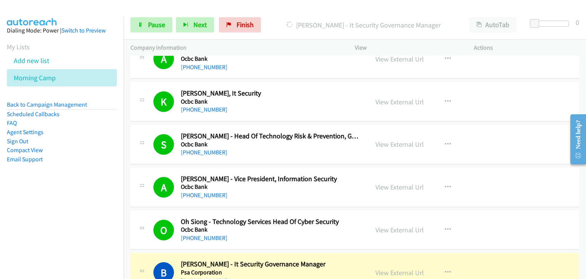
click at [142, 227] on icon at bounding box center [141, 229] width 9 height 4
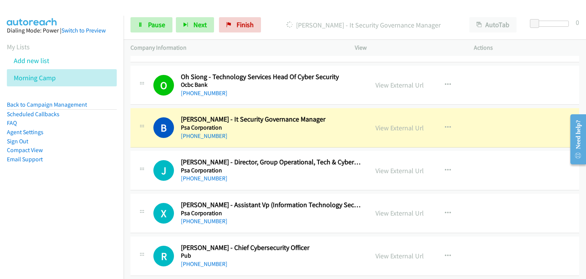
scroll to position [7964, 0]
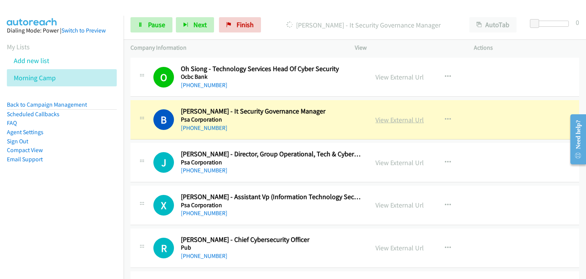
drag, startPoint x: 394, startPoint y: 106, endPoint x: 404, endPoint y: 109, distance: 10.0
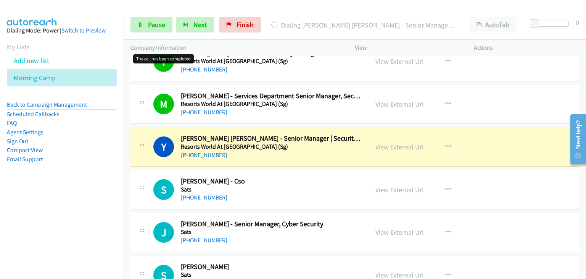
scroll to position [8231, 0]
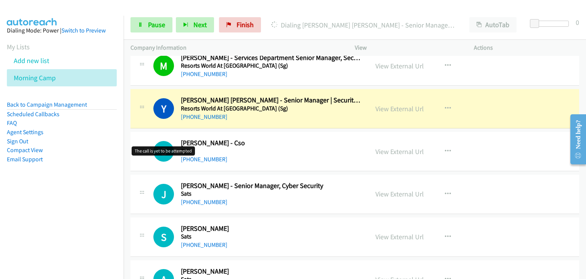
click at [154, 141] on h1 "S" at bounding box center [163, 151] width 21 height 21
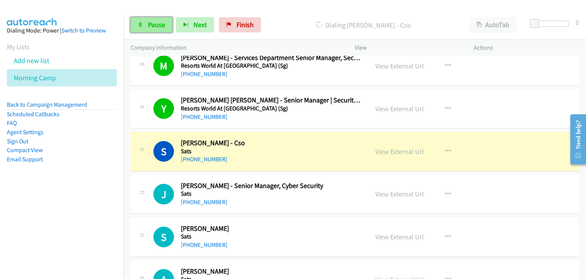
drag, startPoint x: 141, startPoint y: 21, endPoint x: 145, endPoint y: 28, distance: 7.5
click at [141, 22] on link "Pause" at bounding box center [152, 24] width 42 height 15
